Goal: Task Accomplishment & Management: Manage account settings

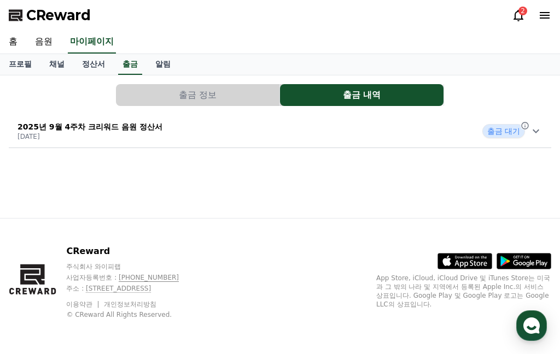
click at [537, 131] on icon at bounding box center [535, 131] width 13 height 13
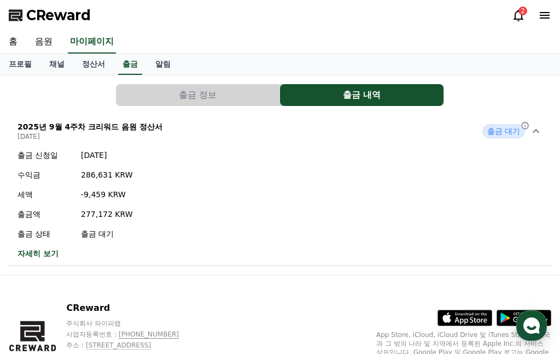
click at [225, 92] on button "출금 정보" at bounding box center [198, 95] width 164 height 22
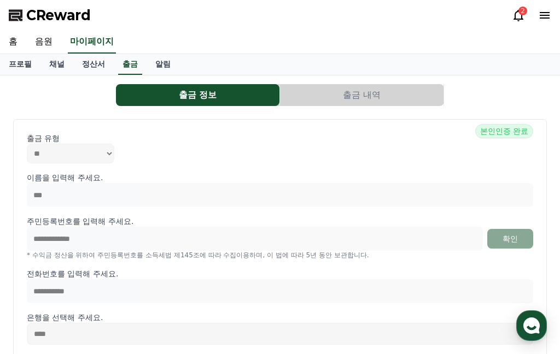
click at [314, 94] on button "출금 내역" at bounding box center [362, 95] width 164 height 22
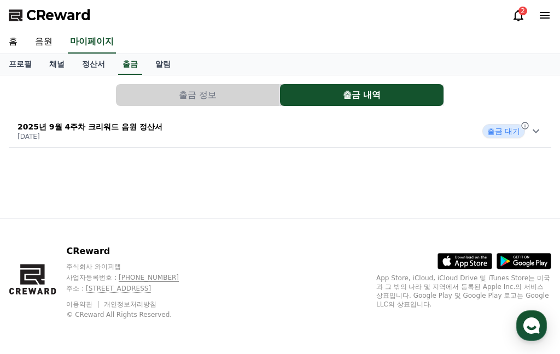
click at [534, 130] on icon at bounding box center [535, 131] width 13 height 13
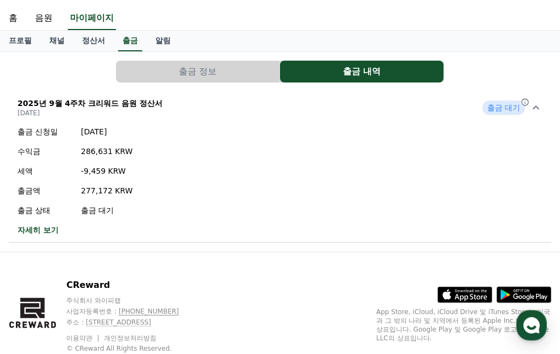
scroll to position [23, 0]
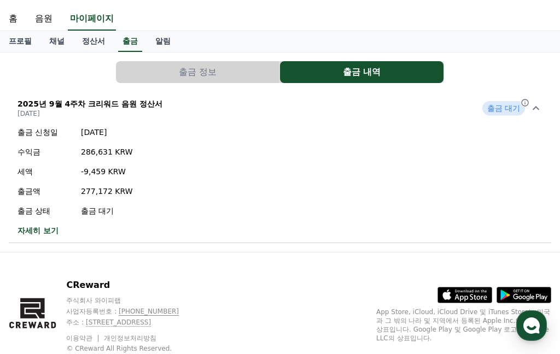
click at [14, 14] on link "홈" at bounding box center [13, 19] width 26 height 23
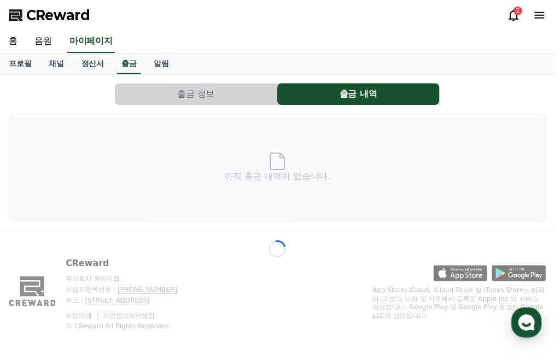
scroll to position [22, 0]
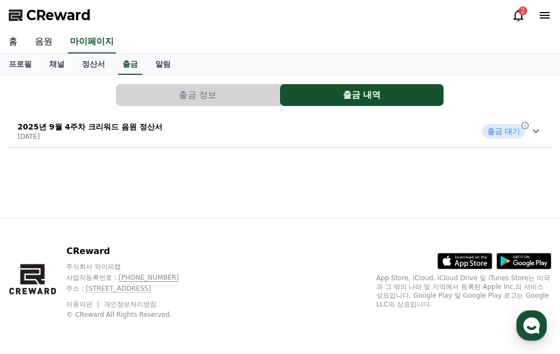
click at [89, 31] on link "마이페이지" at bounding box center [92, 42] width 48 height 23
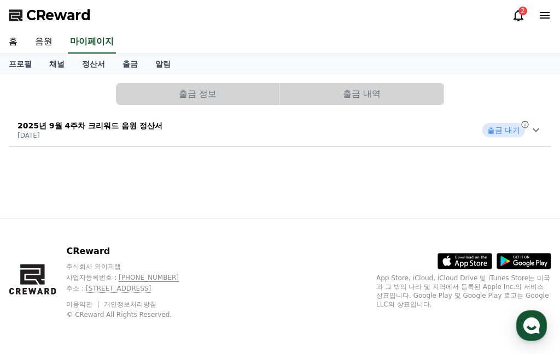
select select "**********"
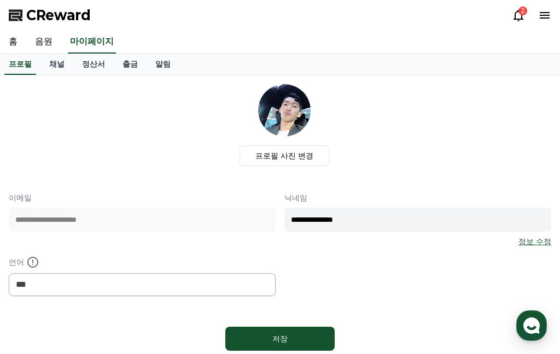
click at [116, 57] on link "출금" at bounding box center [130, 64] width 33 height 21
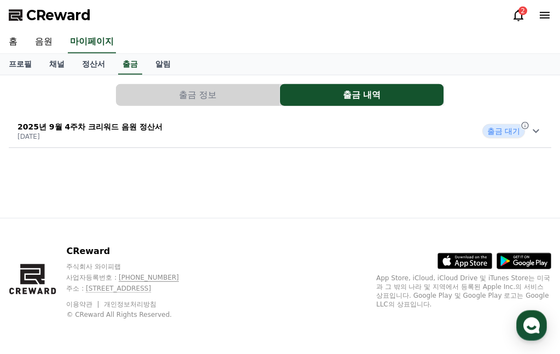
scroll to position [40, 0]
click at [531, 125] on icon at bounding box center [535, 131] width 13 height 13
